Goal: Task Accomplishment & Management: Manage account settings

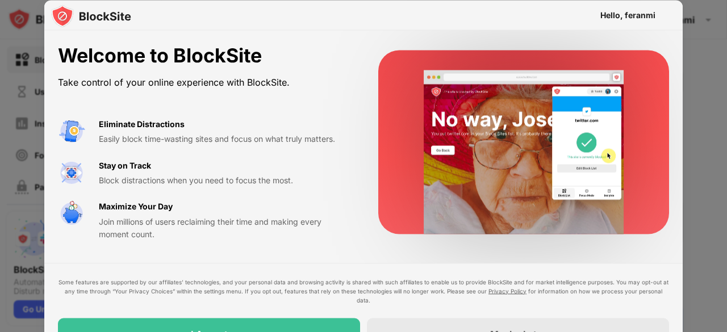
click at [706, 85] on div at bounding box center [363, 166] width 727 height 332
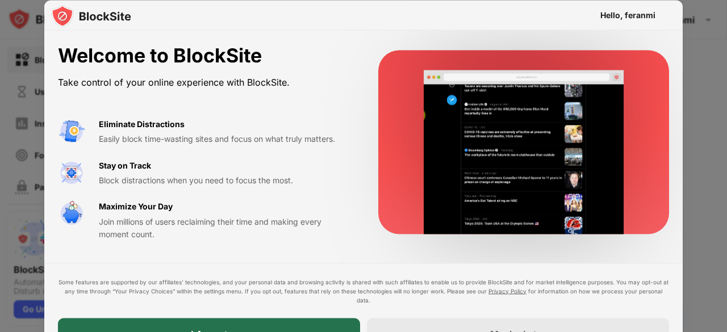
click at [264, 326] on div "I Accept" at bounding box center [209, 334] width 302 height 32
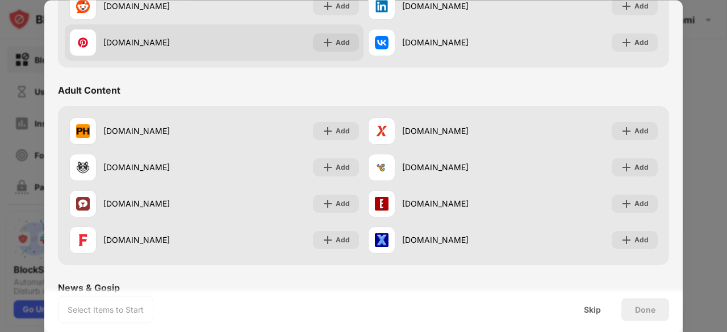
scroll to position [488, 0]
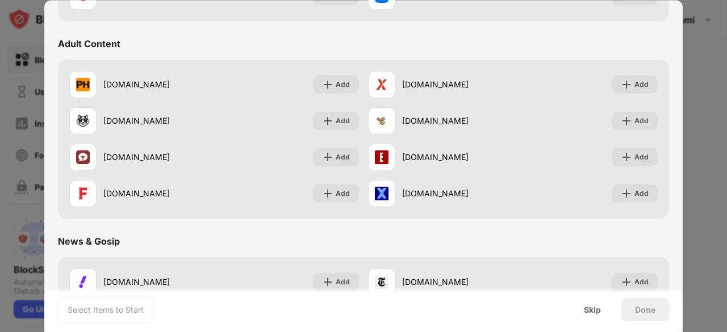
click at [95, 44] on div "Adult Content" at bounding box center [89, 43] width 63 height 11
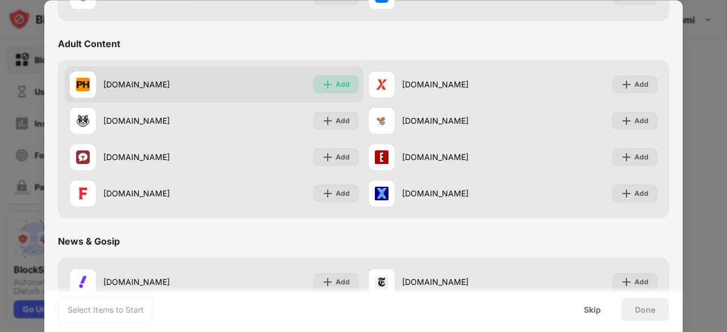
click at [331, 81] on div "Add" at bounding box center [336, 85] width 46 height 18
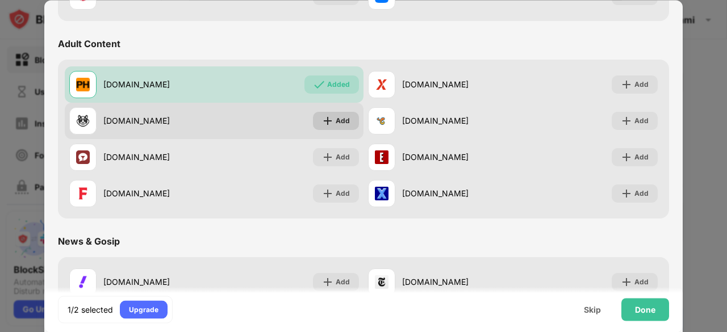
click at [336, 112] on div "Add" at bounding box center [336, 121] width 46 height 18
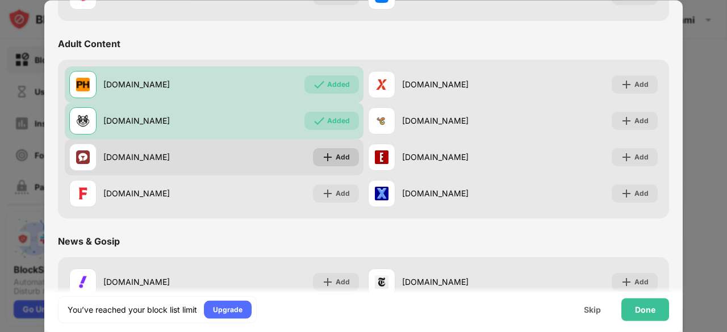
click at [336, 154] on div "Add" at bounding box center [343, 157] width 14 height 11
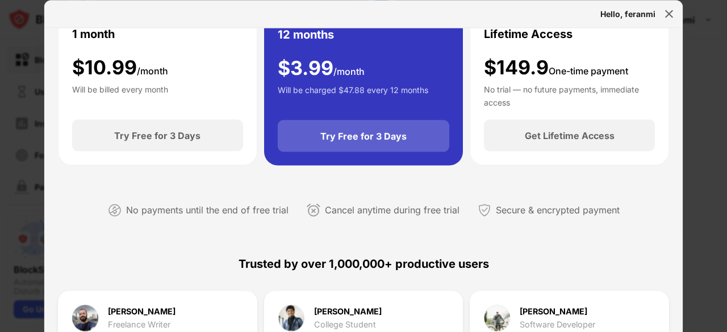
scroll to position [70, 0]
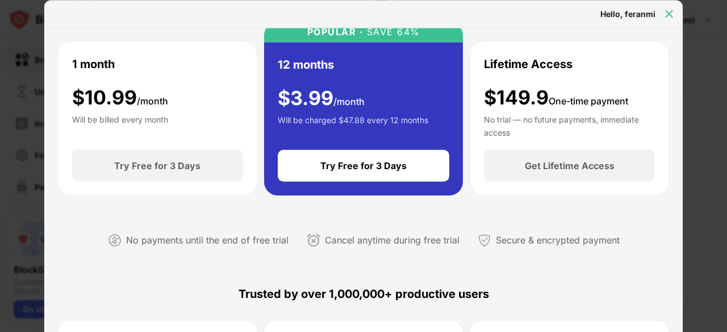
click at [668, 15] on img at bounding box center [669, 13] width 11 height 11
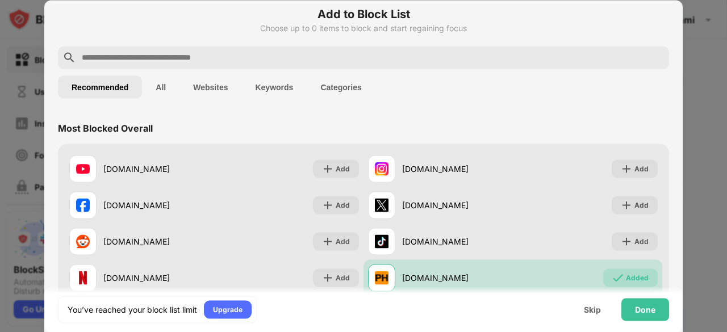
scroll to position [0, 0]
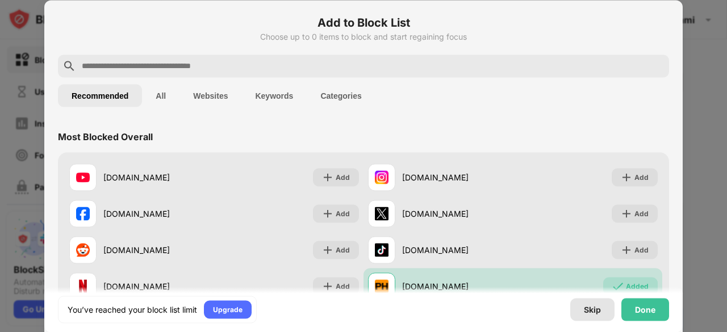
click at [593, 304] on div "Skip" at bounding box center [592, 309] width 44 height 23
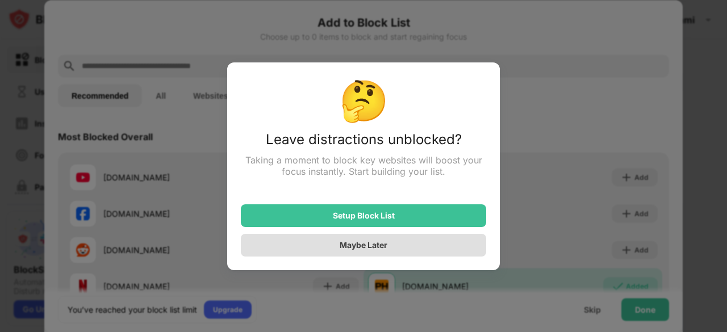
click at [435, 252] on div "Maybe Later" at bounding box center [363, 245] width 245 height 23
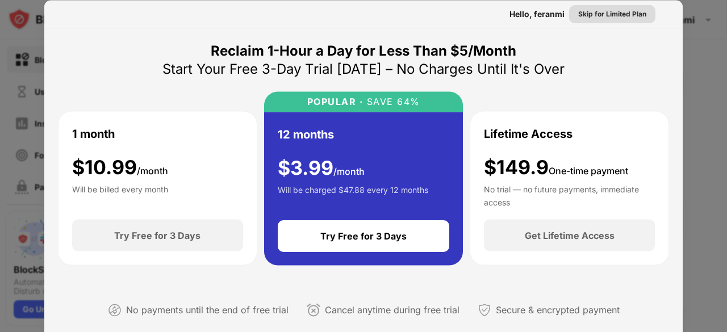
click at [603, 13] on div "Skip for Limited Plan" at bounding box center [612, 13] width 68 height 11
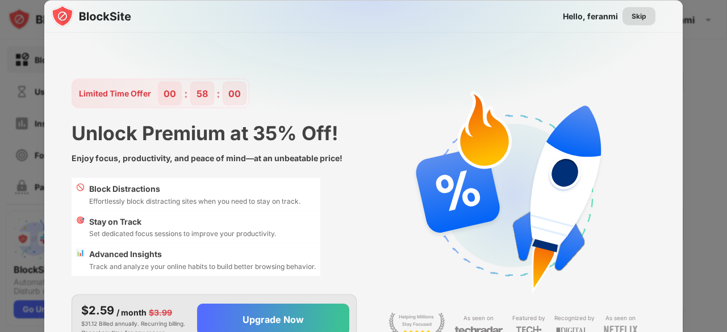
click at [639, 17] on div "Skip" at bounding box center [639, 15] width 15 height 11
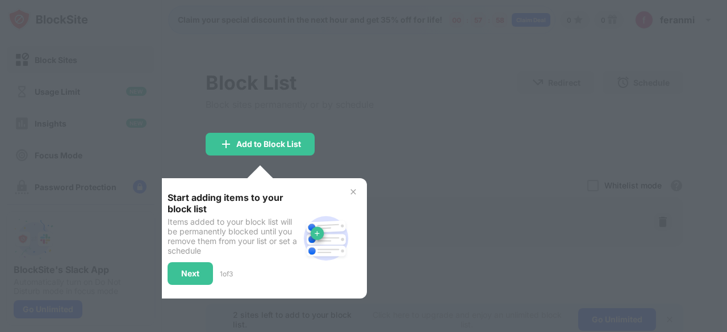
click at [542, 64] on div at bounding box center [363, 166] width 727 height 332
click at [368, 131] on div at bounding box center [363, 166] width 727 height 332
click at [352, 189] on img at bounding box center [353, 192] width 9 height 9
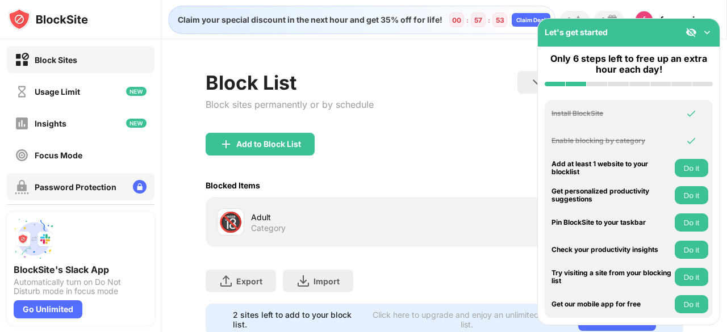
click at [90, 182] on div "Password Protection" at bounding box center [76, 187] width 82 height 10
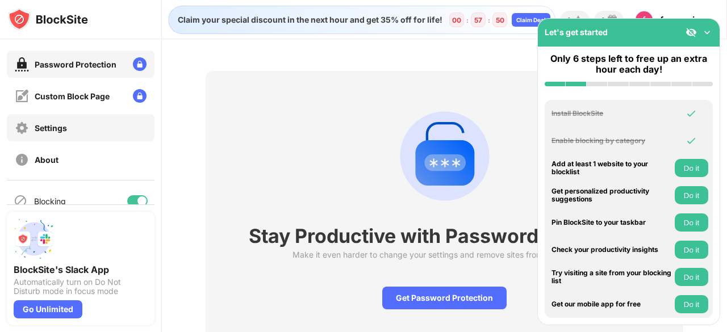
scroll to position [166, 0]
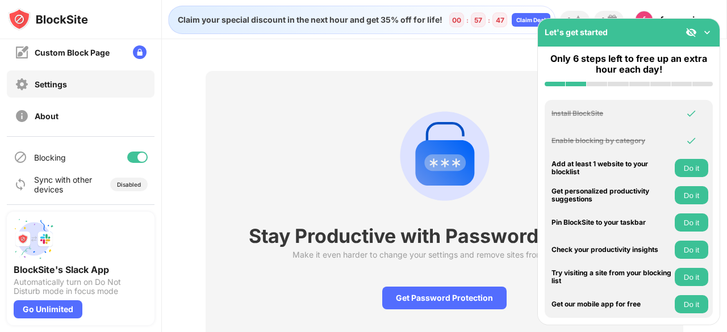
click at [73, 76] on div "Settings" at bounding box center [81, 83] width 148 height 27
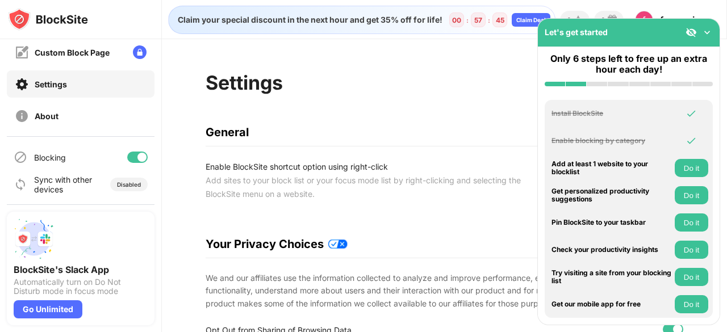
click at [706, 31] on img at bounding box center [707, 32] width 11 height 11
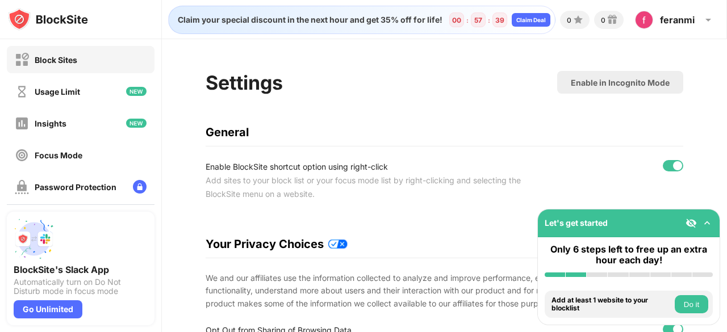
click at [61, 61] on div "Block Sites" at bounding box center [56, 60] width 43 height 10
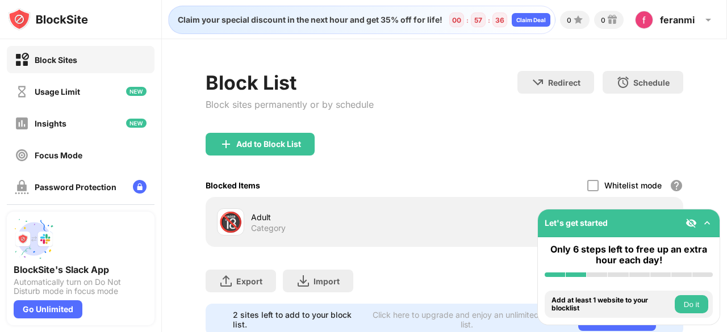
scroll to position [43, 0]
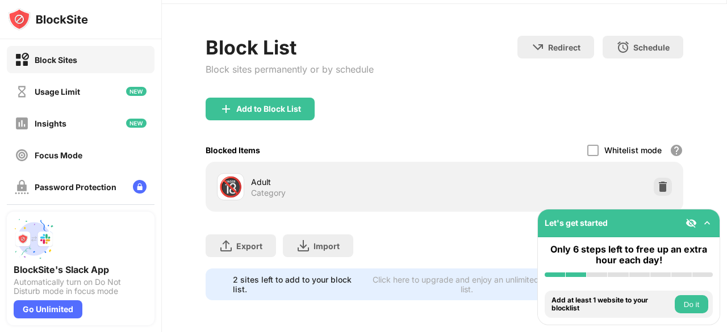
click at [299, 162] on div "🔞 Adult Category" at bounding box center [445, 187] width 478 height 50
click at [708, 227] on img at bounding box center [707, 223] width 11 height 11
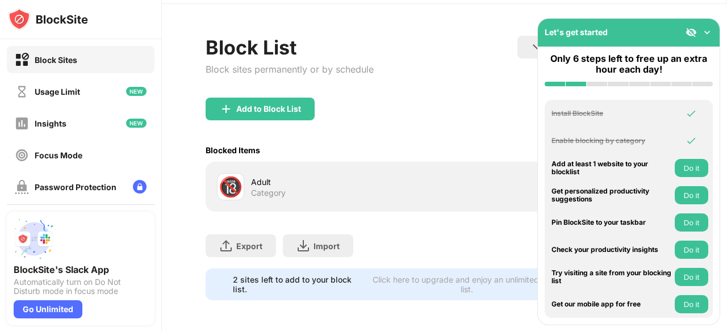
click at [709, 35] on img at bounding box center [707, 32] width 11 height 11
